Goal: Transaction & Acquisition: Purchase product/service

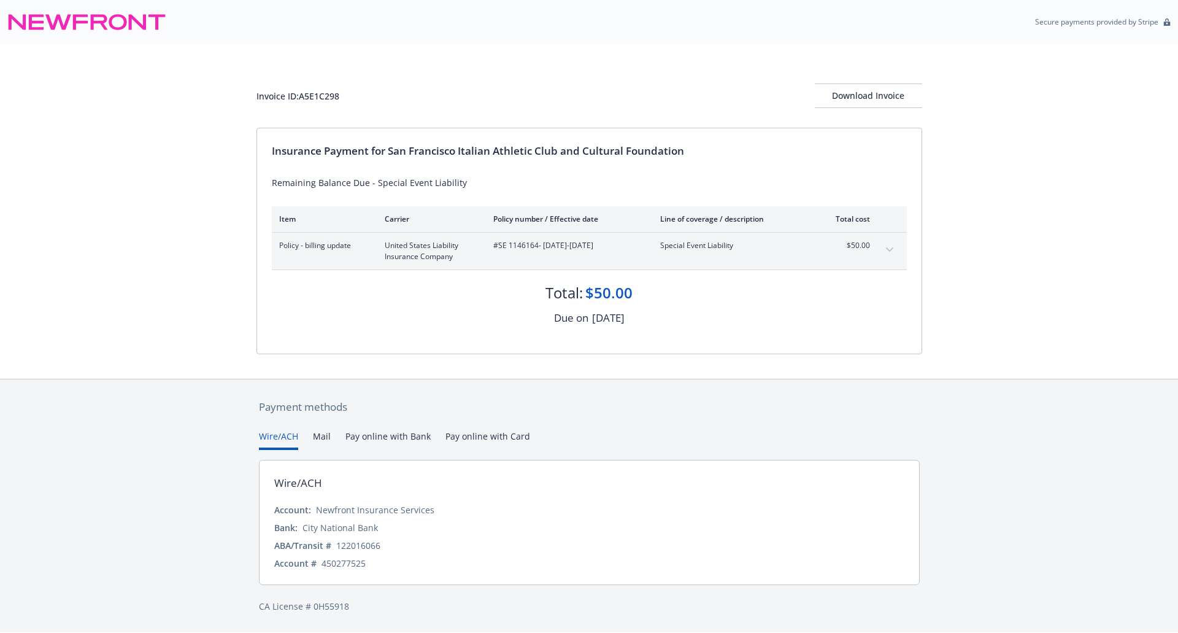
click at [399, 437] on button "Pay online with Bank" at bounding box center [387, 440] width 85 height 20
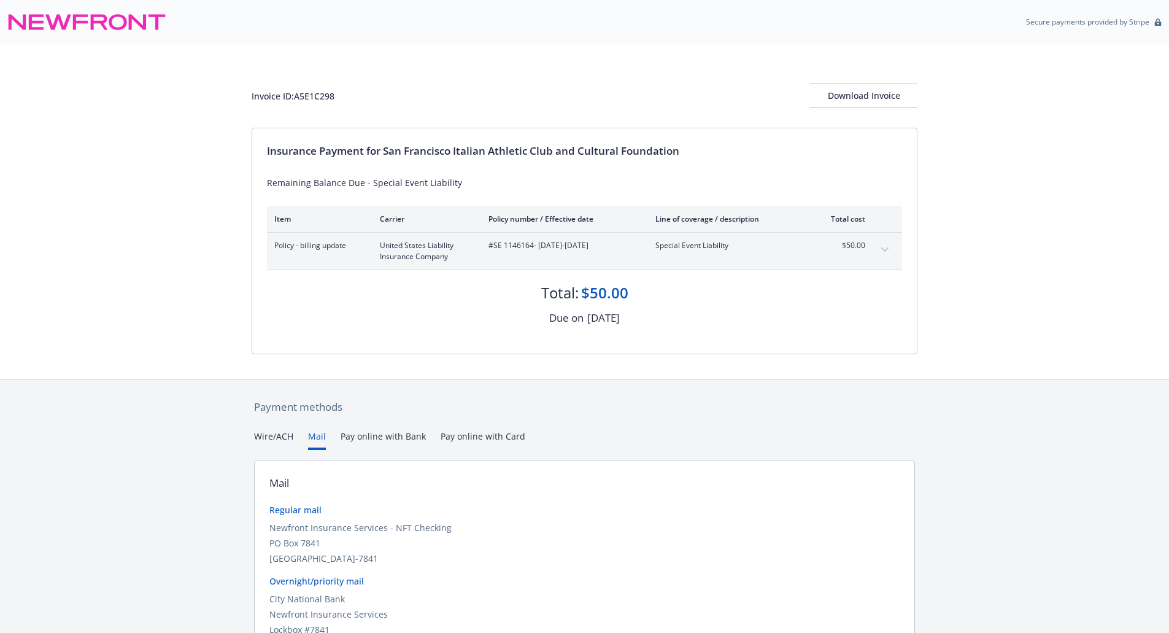
click at [313, 432] on button "Mail" at bounding box center [317, 440] width 18 height 20
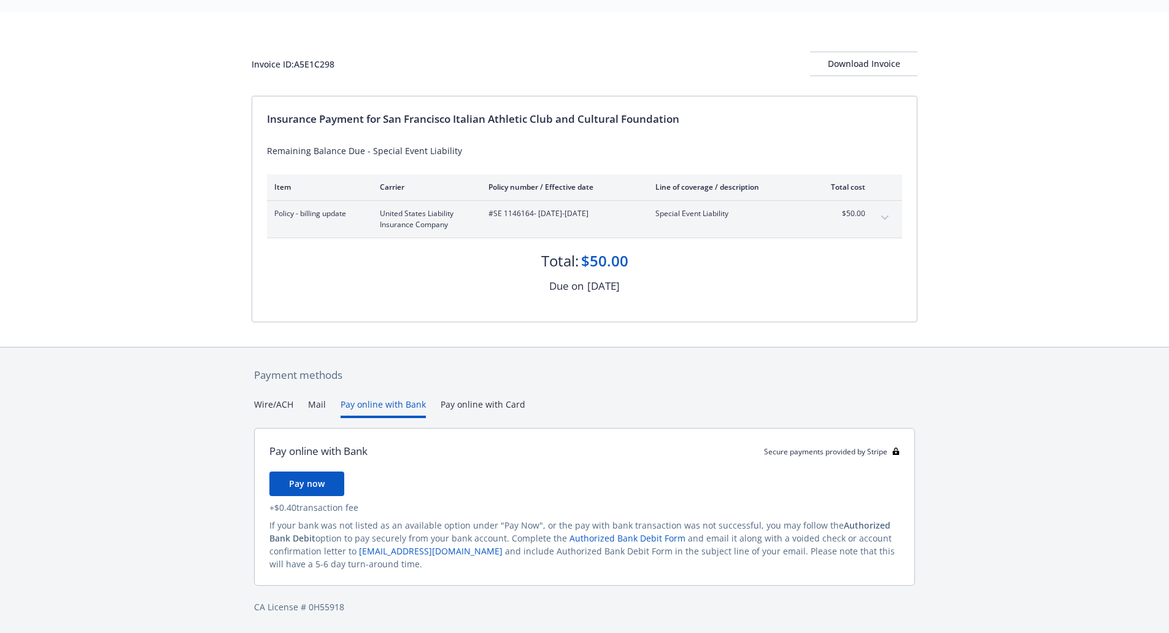
scroll to position [32, 0]
click at [391, 337] on div "Secure payments provided by Stripe Invoice ID: A5E1C298 Download Invoice Insura…" at bounding box center [584, 300] width 1169 height 665
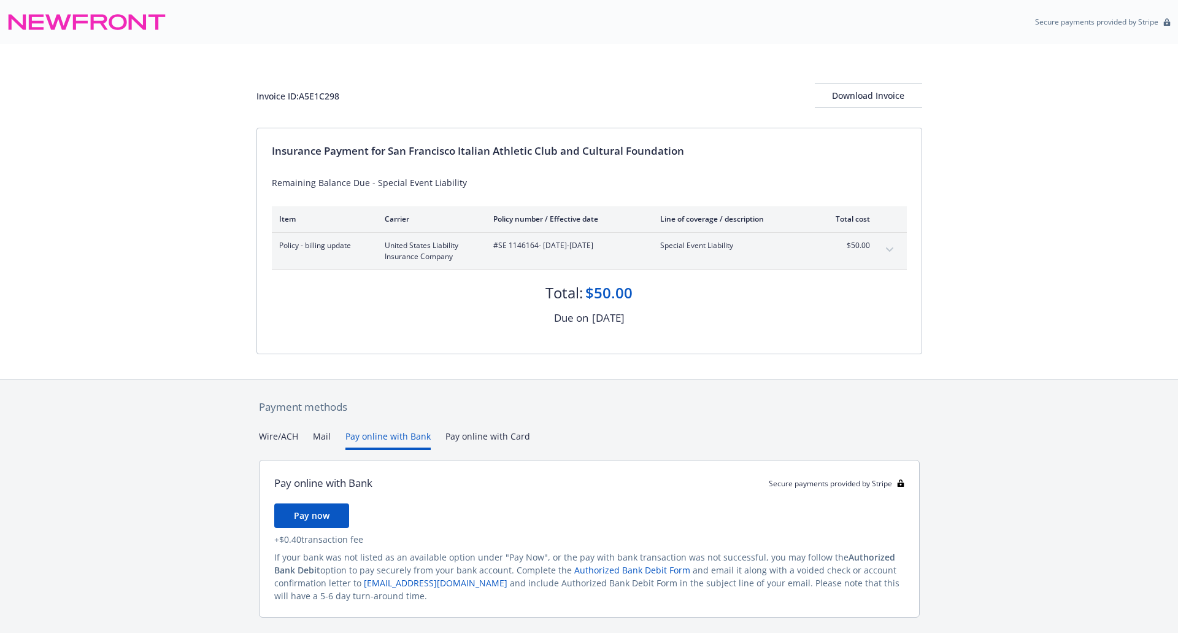
click at [476, 403] on div "Payment methods Wire/ACH Mail Pay online with Bank Pay online with Card Pay onl…" at bounding box center [589, 522] width 666 height 286
click at [406, 434] on button "Pay online with Bank" at bounding box center [383, 440] width 85 height 20
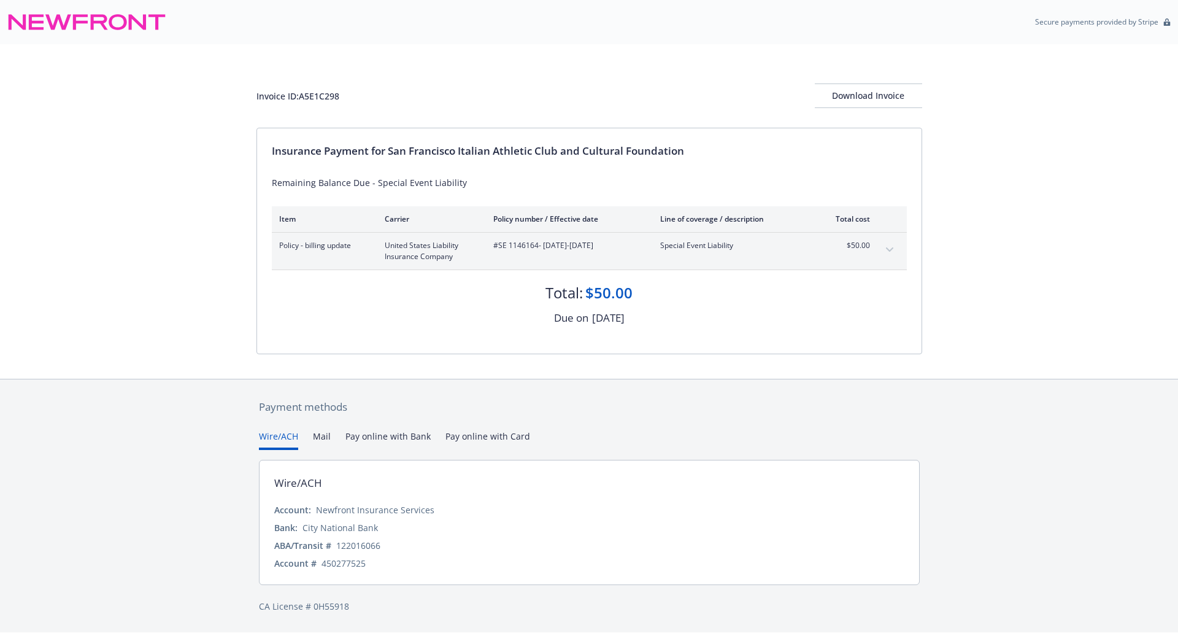
click at [264, 400] on div "Payment methods Wire/ACH Mail Pay online with Bank Pay online with Card Wire/AC…" at bounding box center [589, 505] width 666 height 253
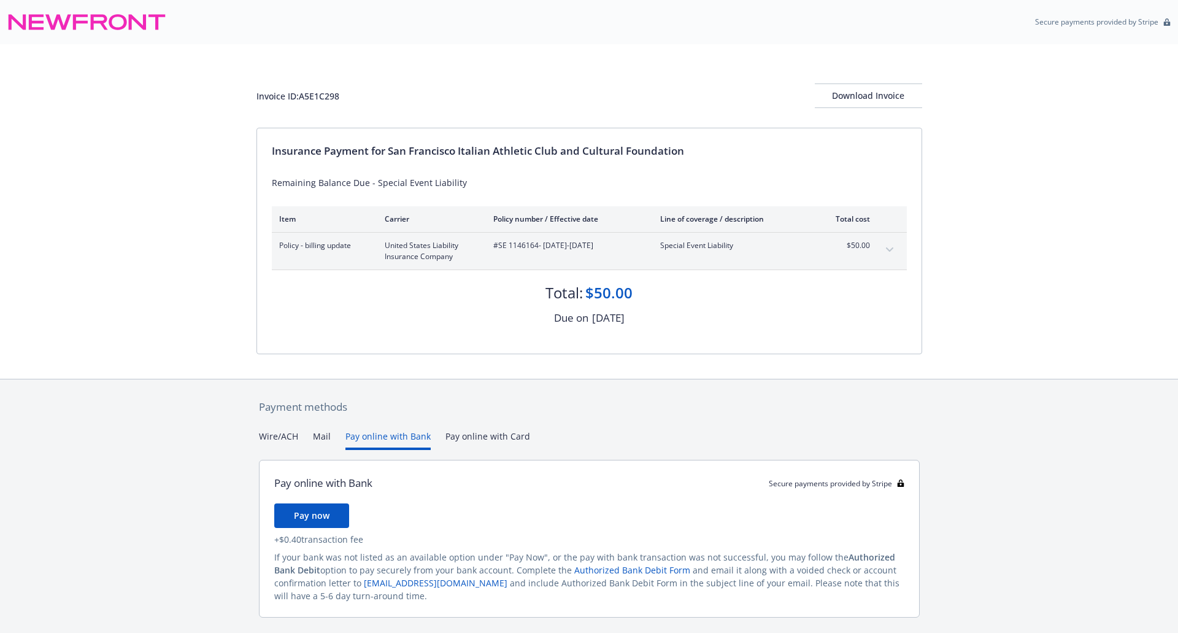
click at [403, 436] on button "Pay online with Bank" at bounding box center [387, 440] width 85 height 20
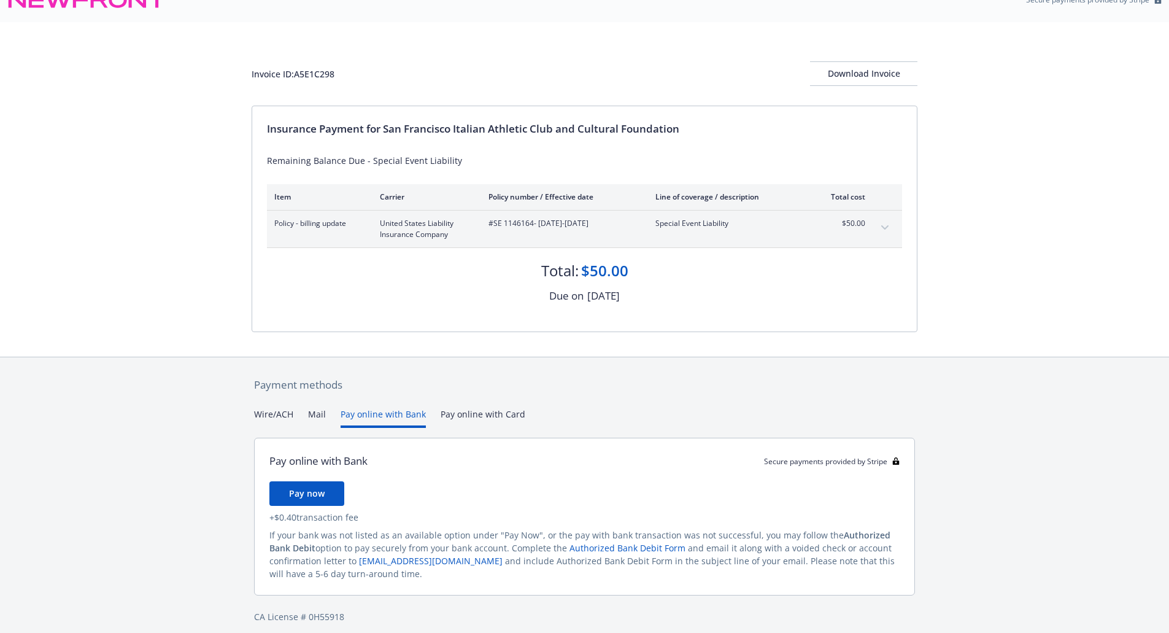
scroll to position [32, 0]
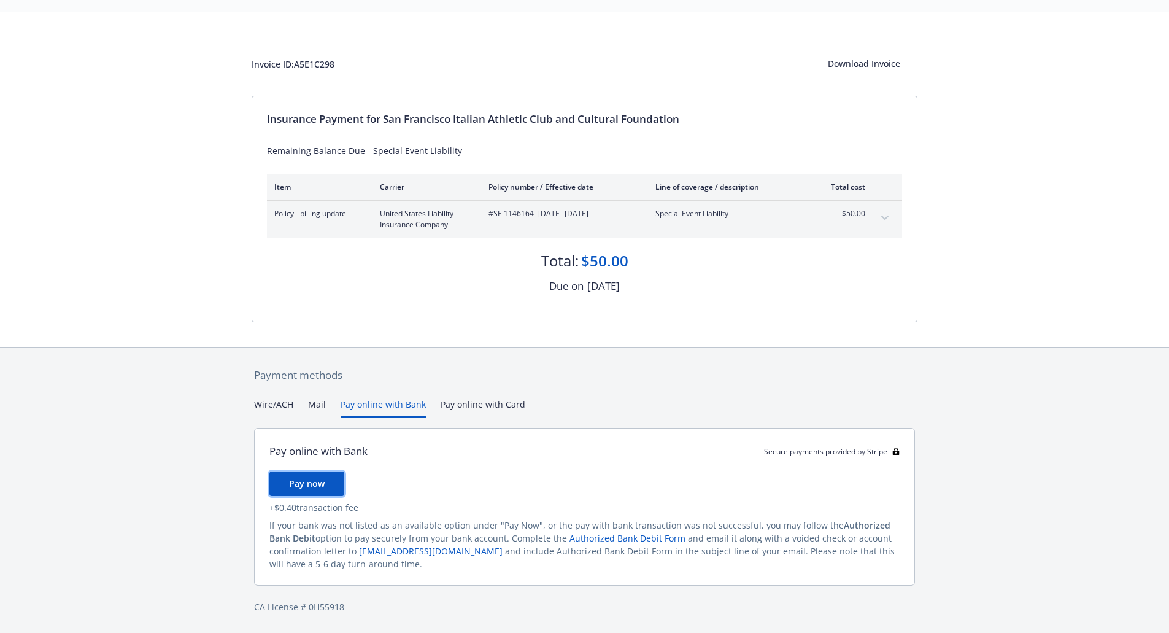
click at [310, 485] on span "Pay now" at bounding box center [307, 483] width 36 height 12
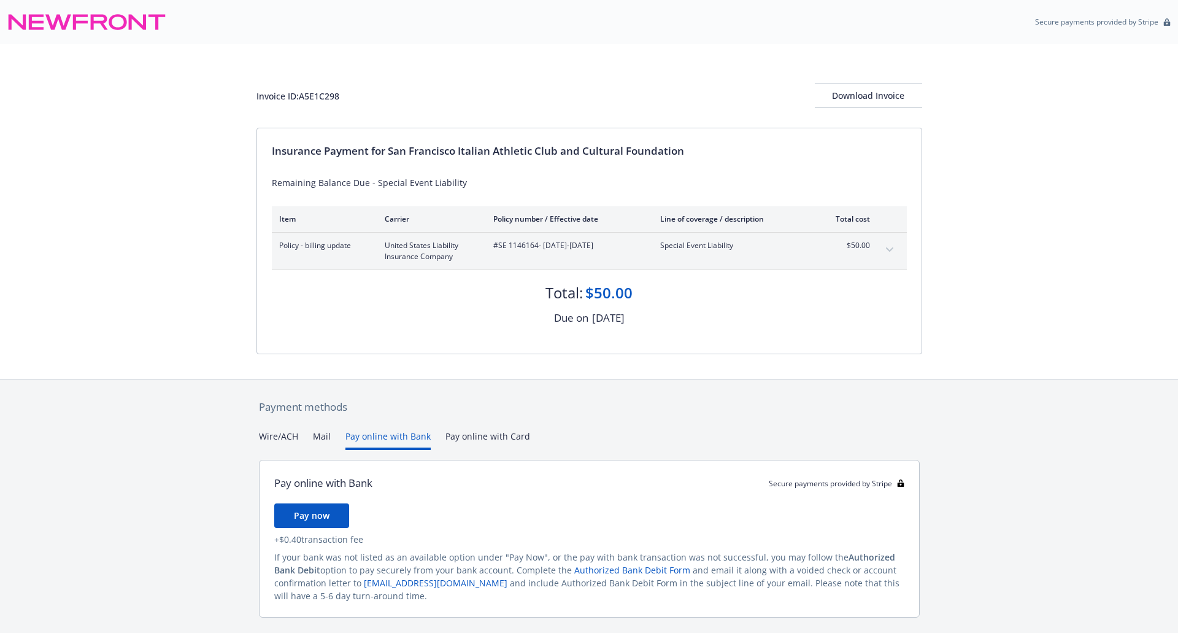
click at [483, 409] on div "Payment methods Wire/ACH Mail Pay online with Bank Pay online with Card Pay onl…" at bounding box center [589, 522] width 666 height 286
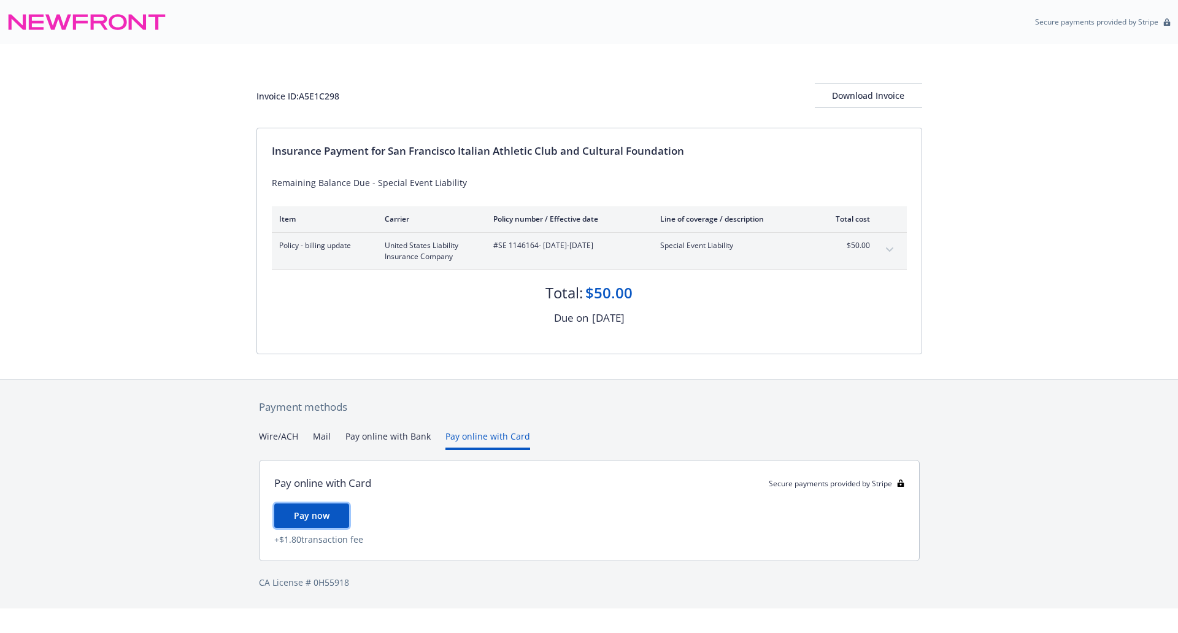
click at [323, 519] on span "Pay now" at bounding box center [312, 515] width 36 height 12
click at [402, 438] on button "Pay online with Bank" at bounding box center [383, 440] width 85 height 20
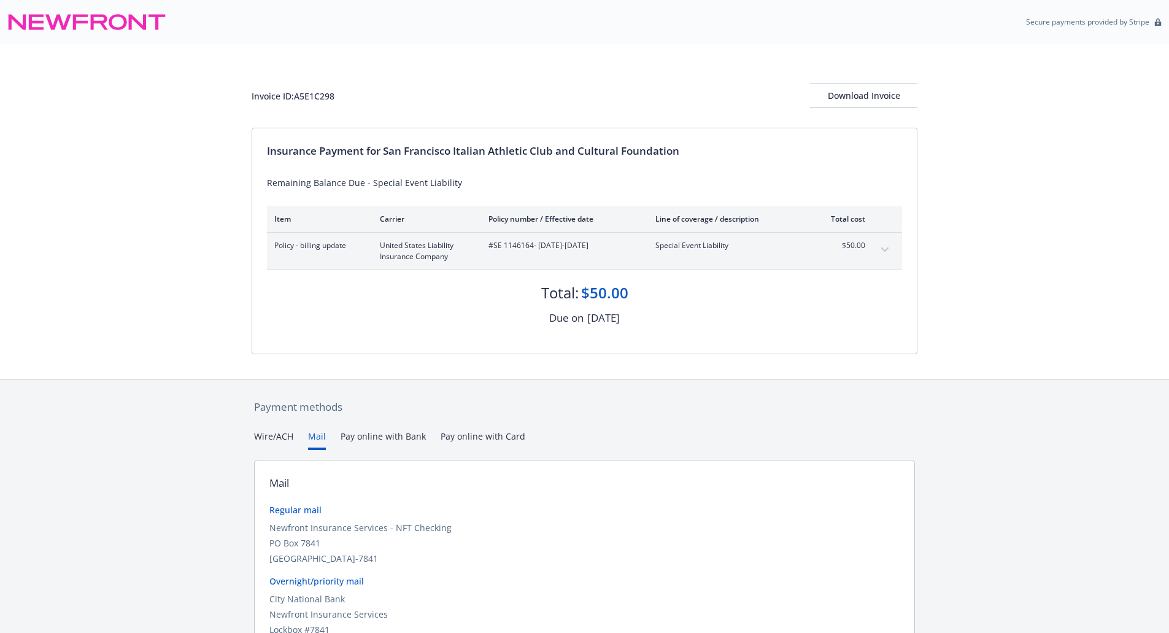
click at [315, 439] on button "Mail" at bounding box center [317, 440] width 18 height 20
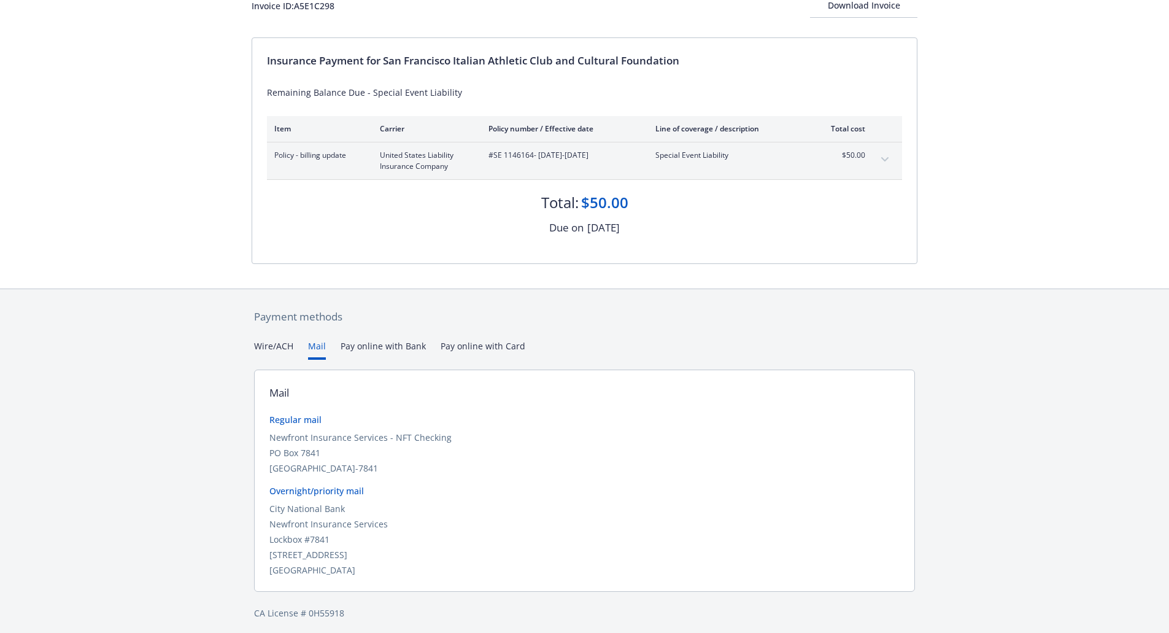
scroll to position [96, 0]
